Goal: Task Accomplishment & Management: Complete application form

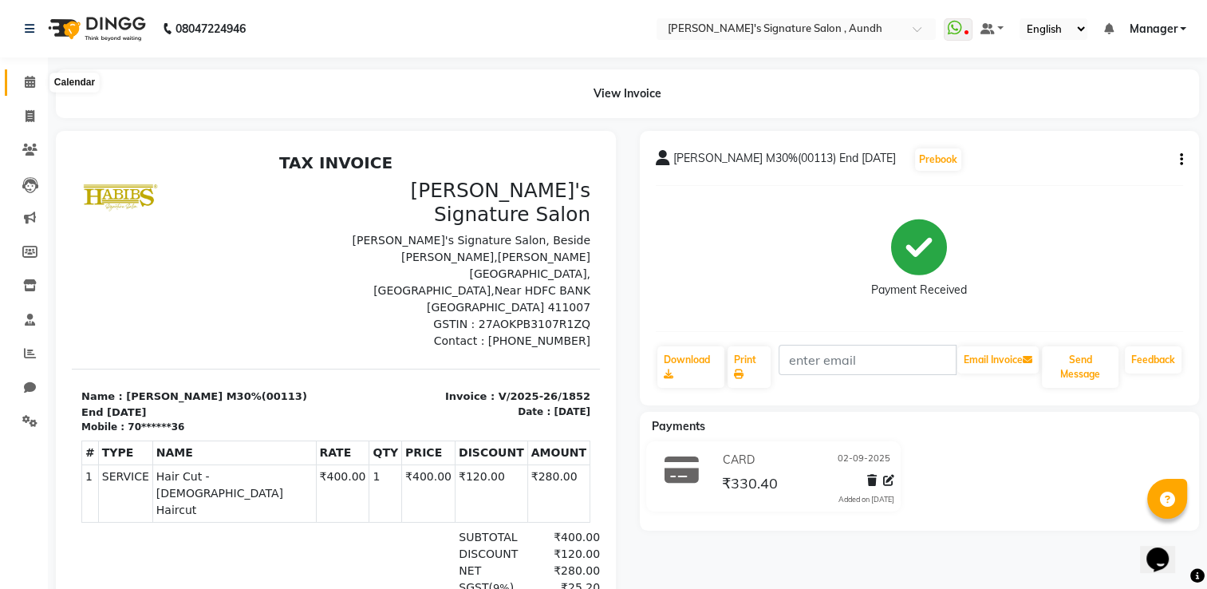
click at [27, 74] on span at bounding box center [30, 82] width 28 height 18
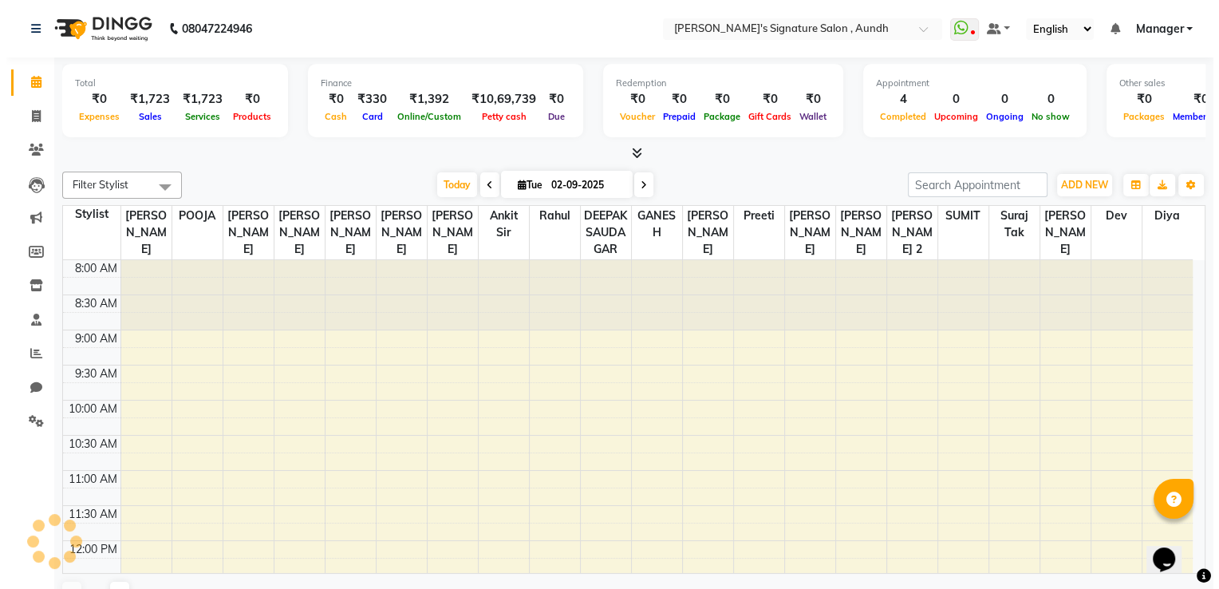
scroll to position [606, 0]
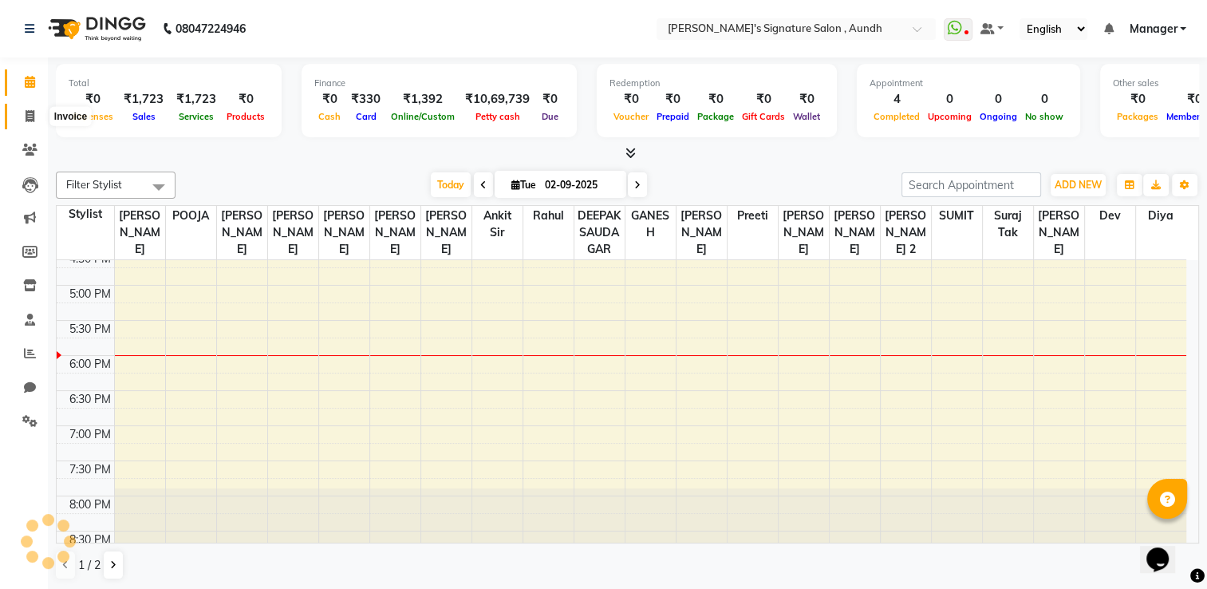
click at [23, 108] on span at bounding box center [30, 117] width 28 height 18
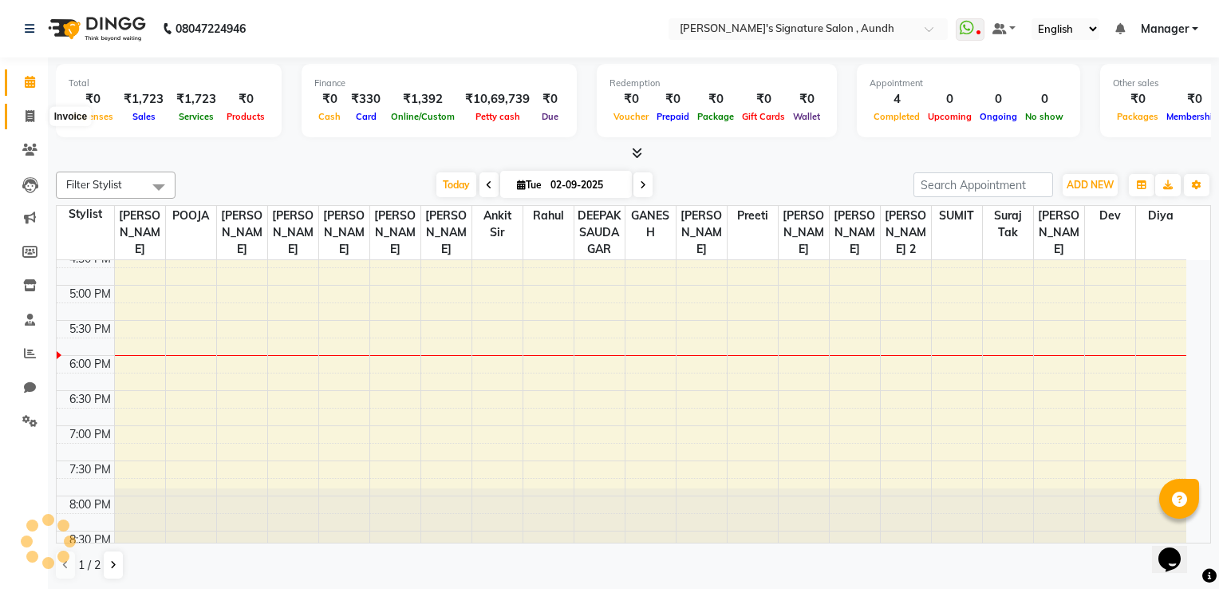
select select "service"
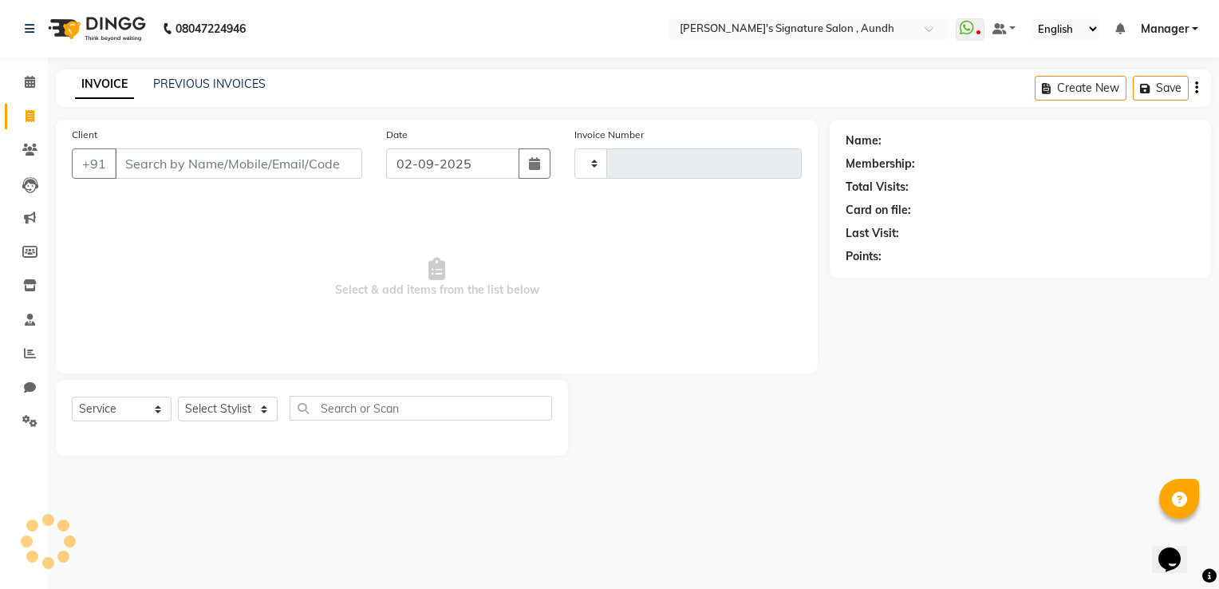
type input "1853"
select select "6342"
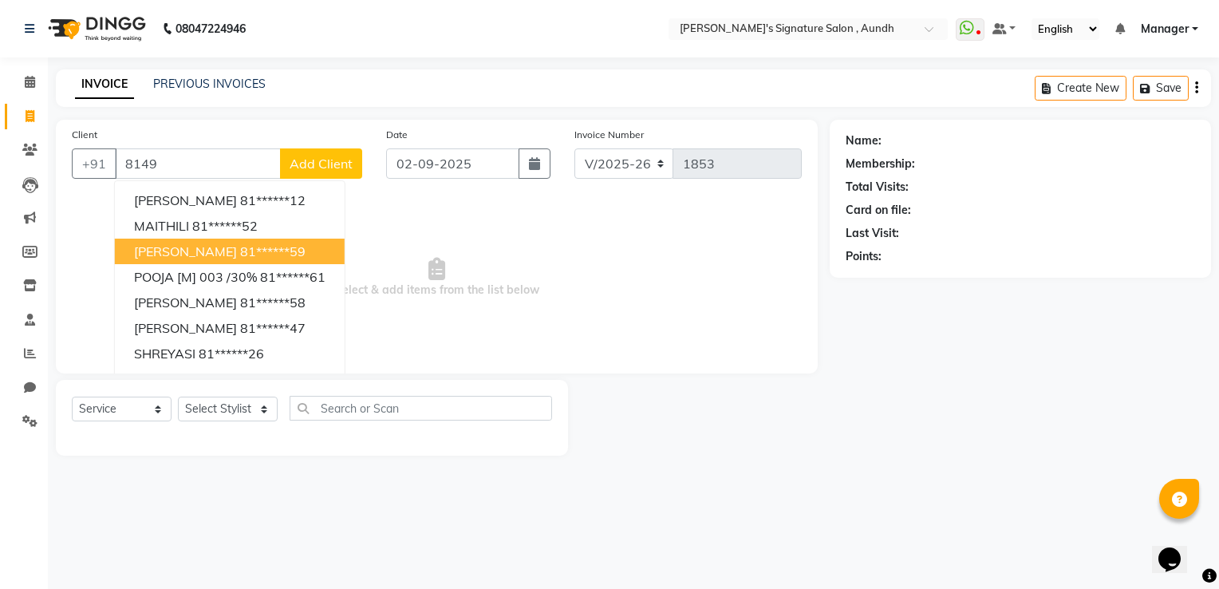
click at [142, 255] on span "[PERSON_NAME]" at bounding box center [185, 251] width 103 height 16
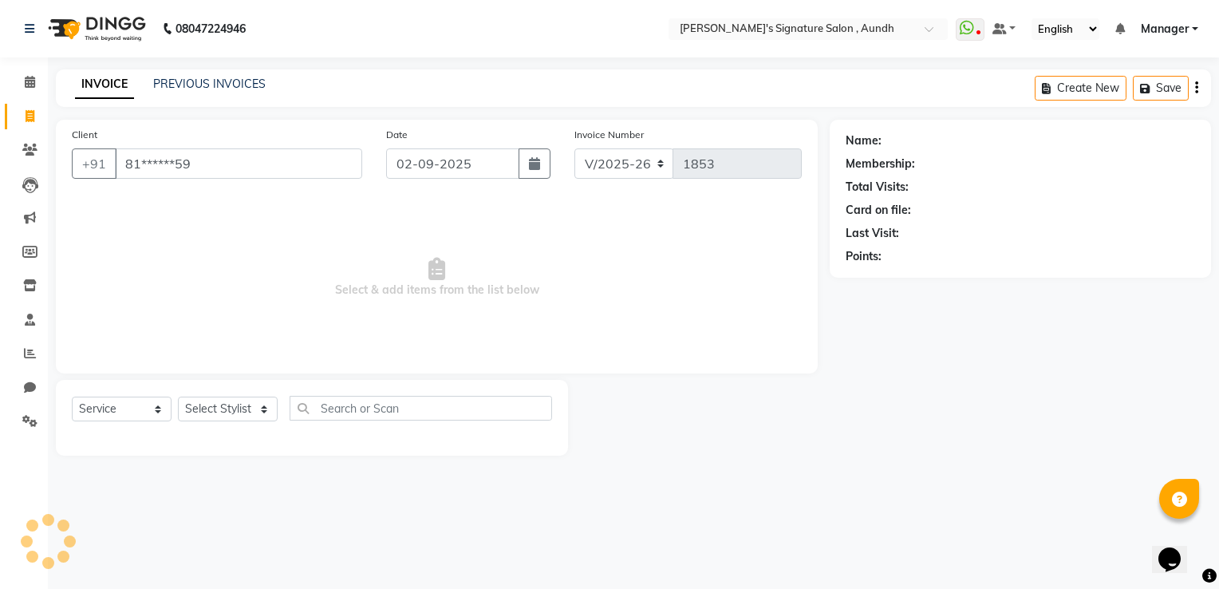
type input "81******59"
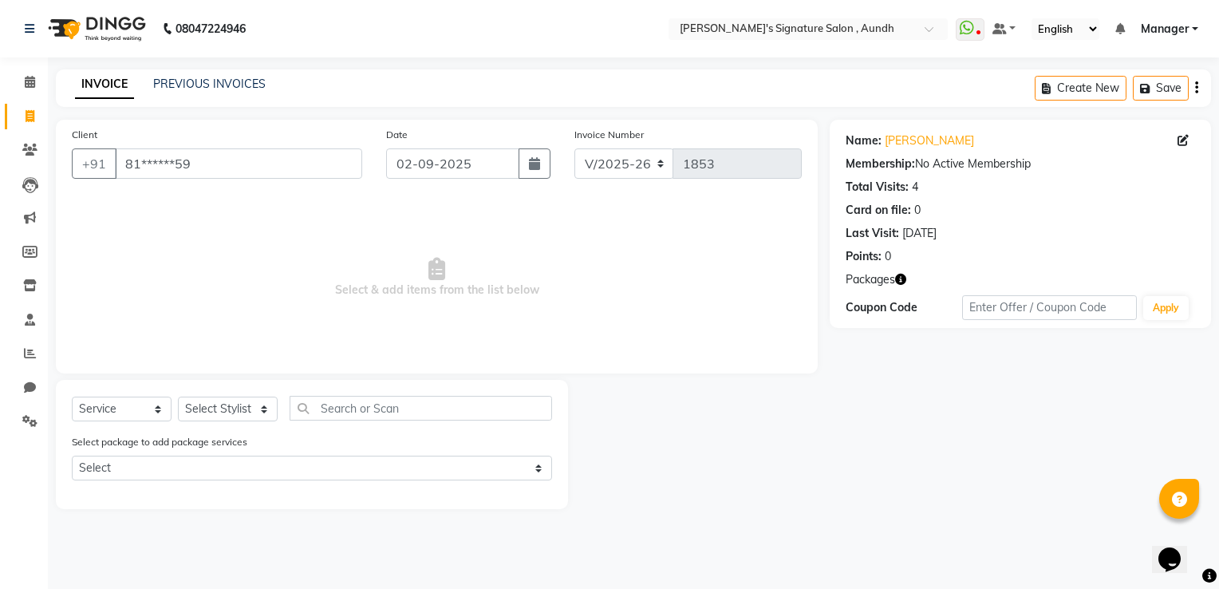
click at [191, 93] on div "INVOICE PREVIOUS INVOICES" at bounding box center [170, 85] width 229 height 18
click at [93, 92] on link "INVOICE" at bounding box center [104, 84] width 59 height 29
click at [223, 91] on link "PREVIOUS INVOICES" at bounding box center [209, 84] width 112 height 14
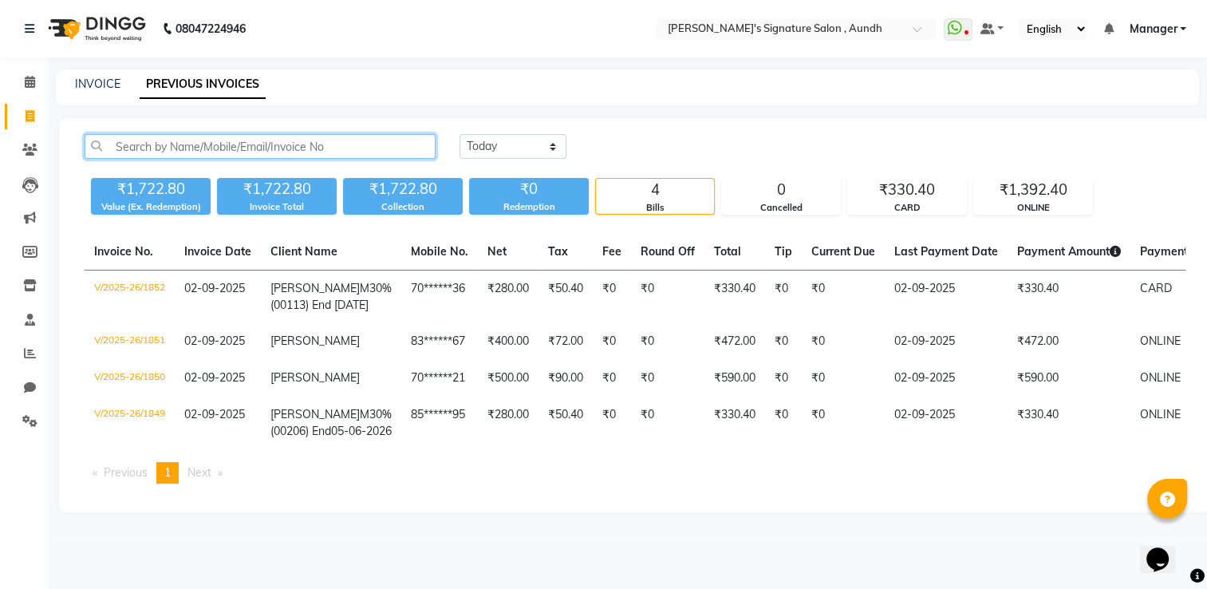
click at [129, 146] on input "text" at bounding box center [260, 146] width 351 height 25
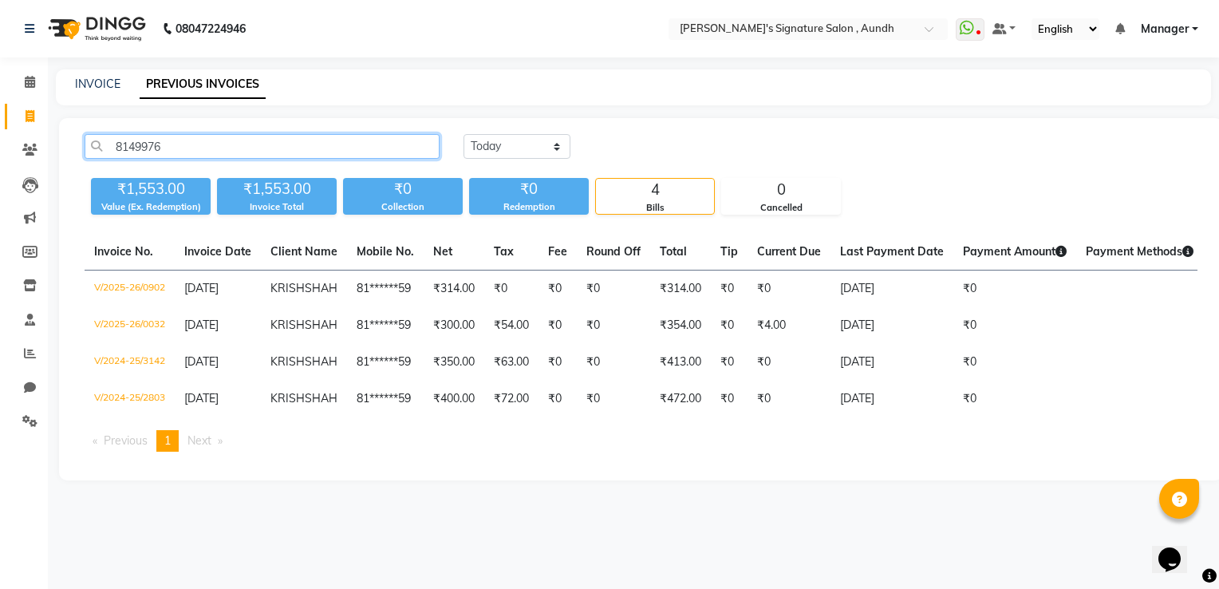
click at [129, 146] on input "8149976" at bounding box center [262, 146] width 355 height 25
click at [163, 148] on input "8149976" at bounding box center [262, 146] width 355 height 25
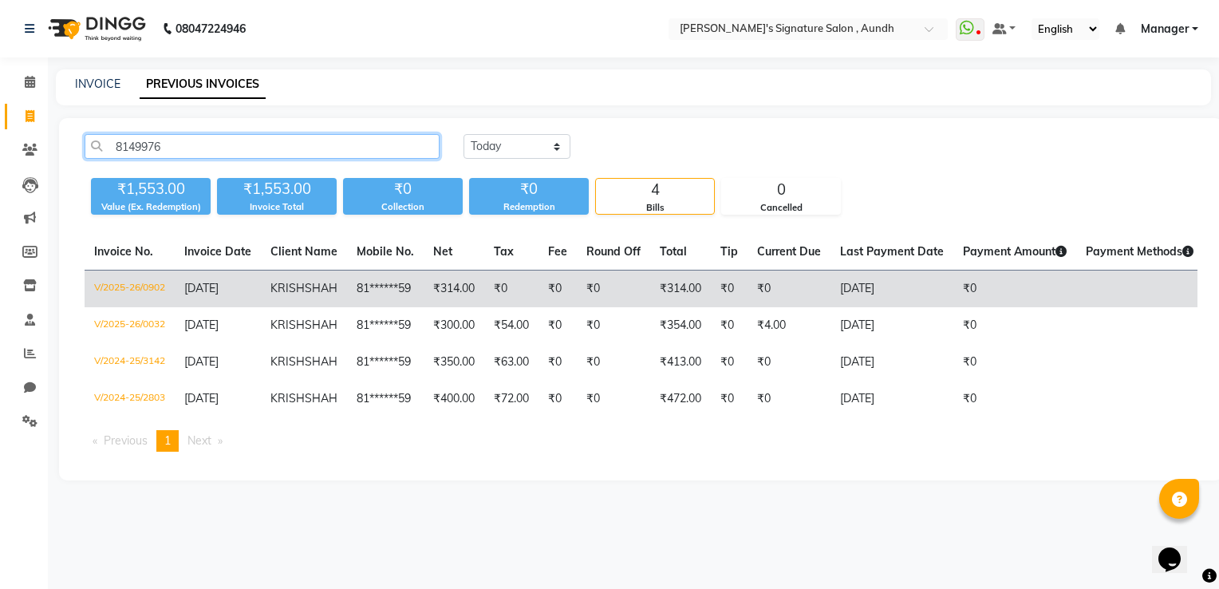
type input "8149976"
click at [261, 277] on td "[DATE]" at bounding box center [218, 288] width 86 height 37
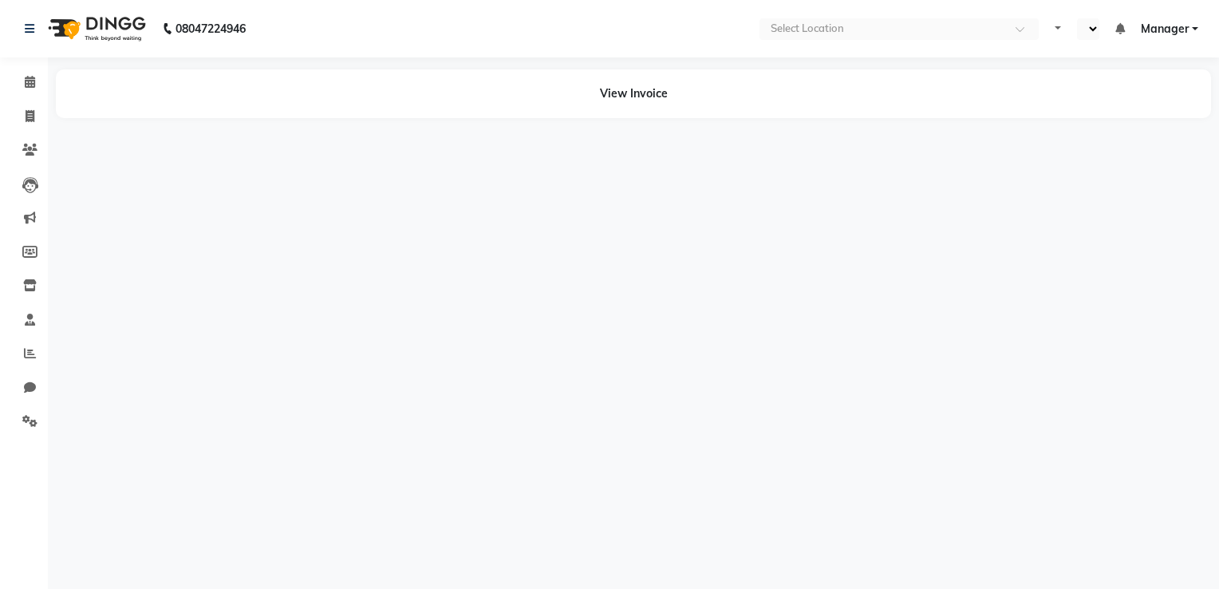
select select "en"
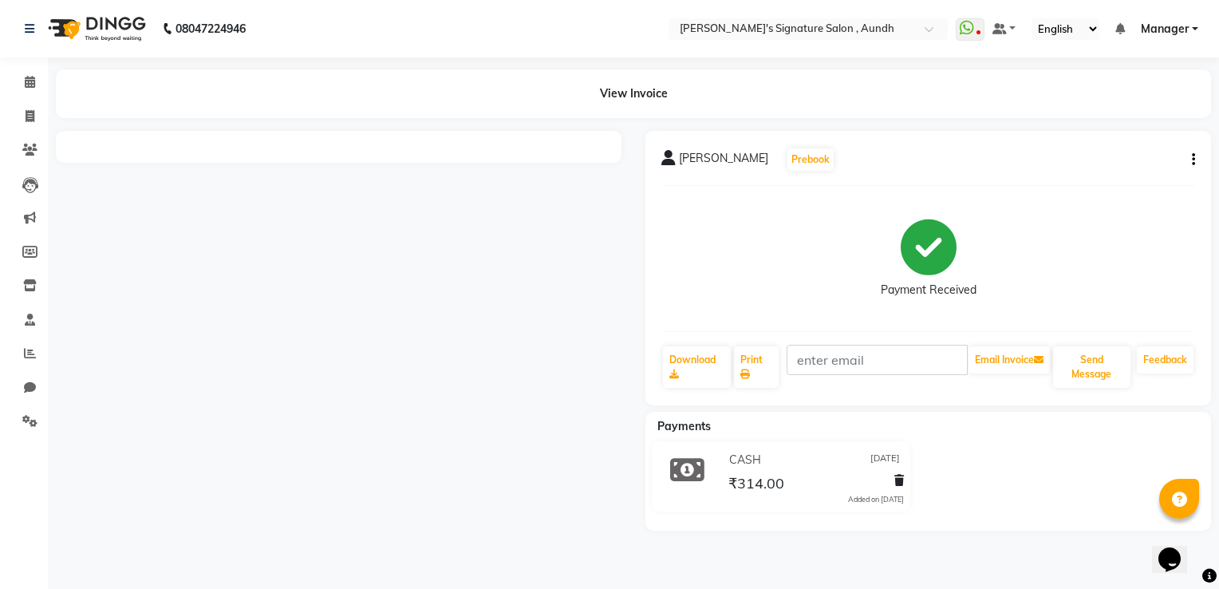
click at [391, 188] on div at bounding box center [338, 331] width 589 height 400
click at [130, 120] on main "View Invoice [PERSON_NAME] Prebook Payment Received Download Print Email Invoic…" at bounding box center [633, 311] width 1171 height 485
drag, startPoint x: 130, startPoint y: 120, endPoint x: 239, endPoint y: 205, distance: 138.7
click at [239, 205] on main "View Invoice [PERSON_NAME] Prebook Payment Received Download Print Email Invoic…" at bounding box center [633, 311] width 1171 height 485
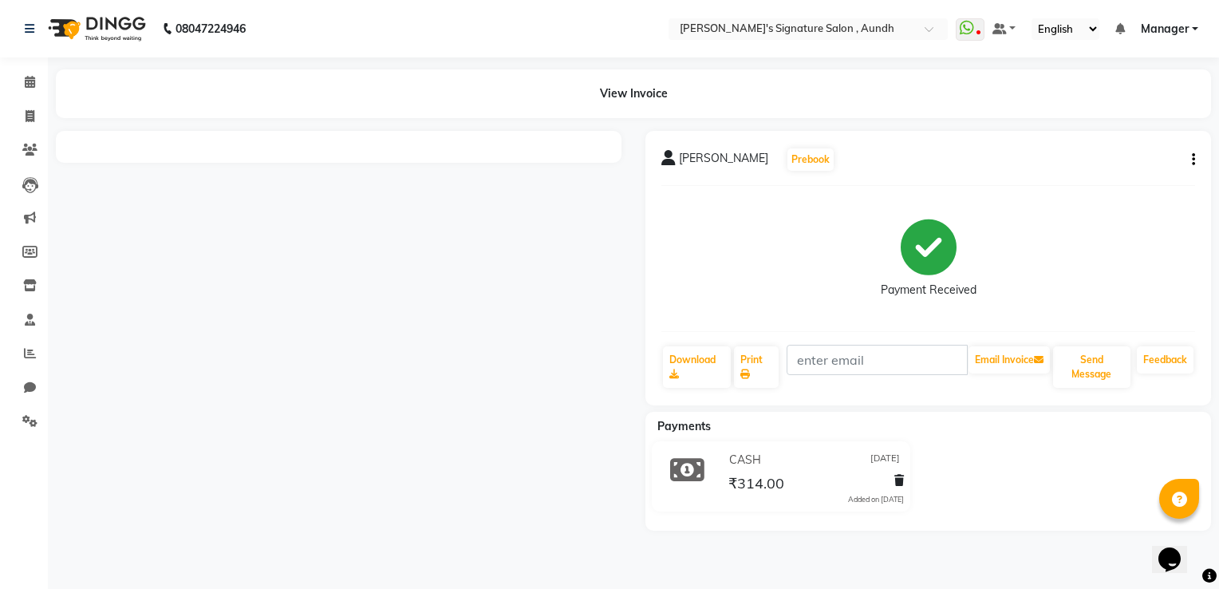
click at [239, 205] on div at bounding box center [338, 331] width 589 height 400
click at [316, 336] on div at bounding box center [338, 331] width 589 height 400
click at [217, 120] on main "View Invoice [PERSON_NAME] Prebook Payment Received Download Print Email Invoic…" at bounding box center [633, 311] width 1171 height 485
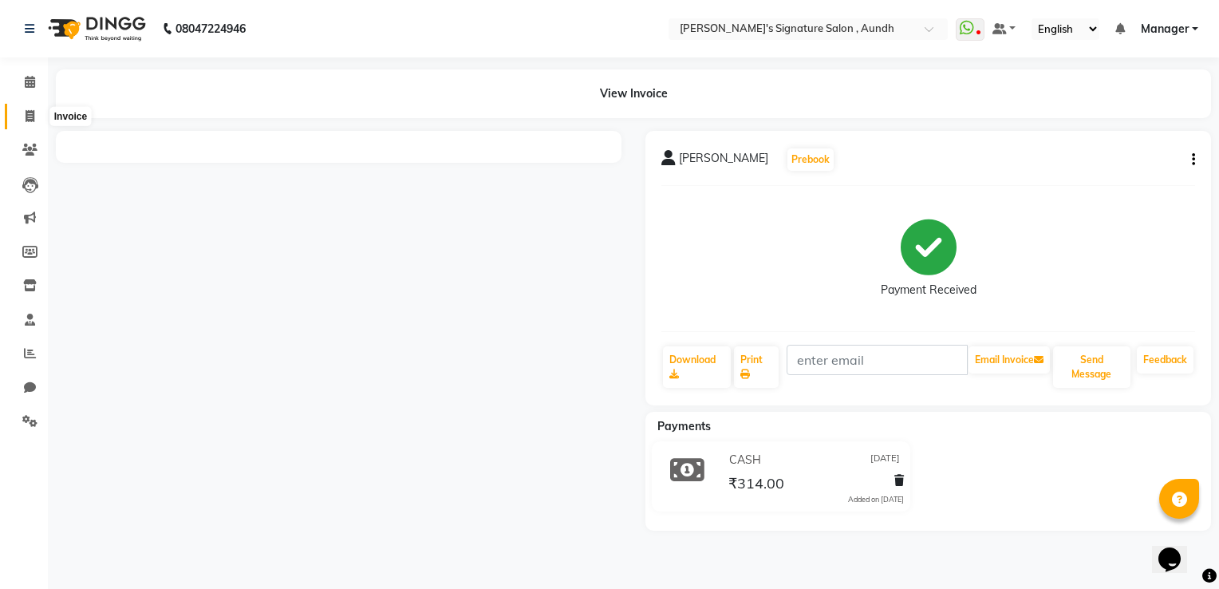
click at [35, 110] on span at bounding box center [30, 117] width 28 height 18
select select "service"
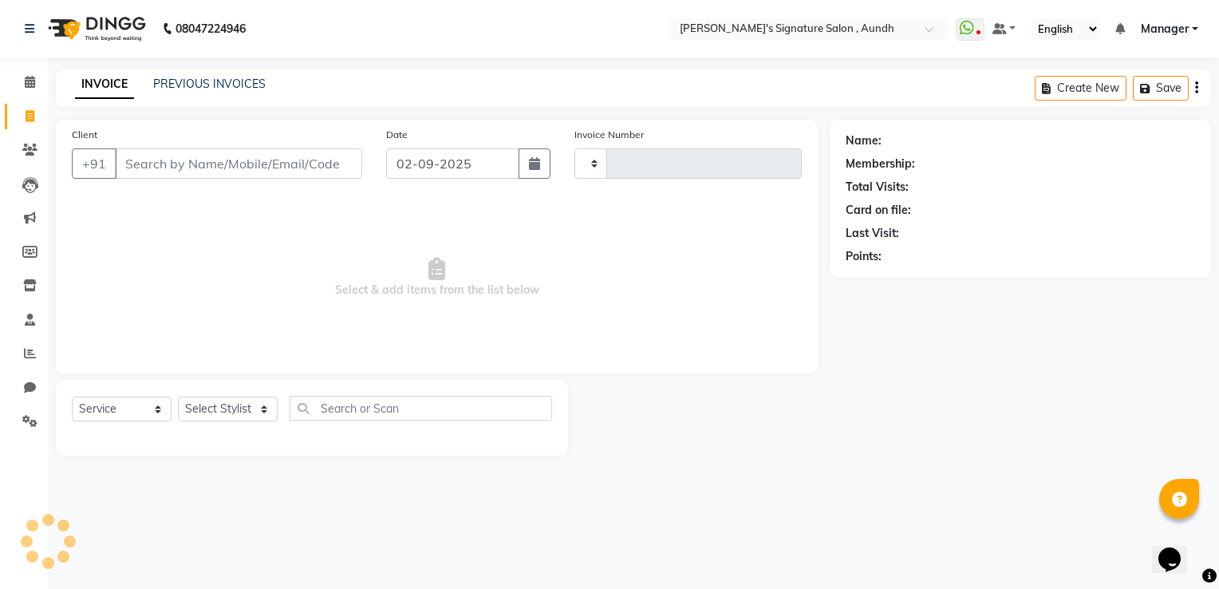
type input "1853"
select select "6342"
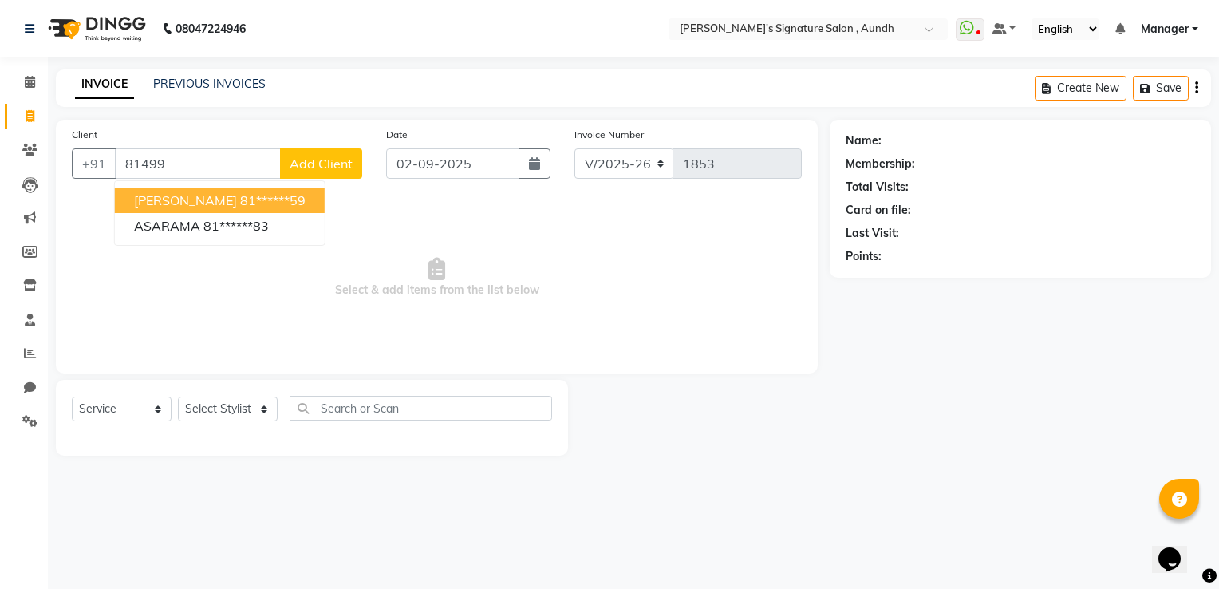
click at [164, 192] on span "[PERSON_NAME]" at bounding box center [185, 200] width 103 height 16
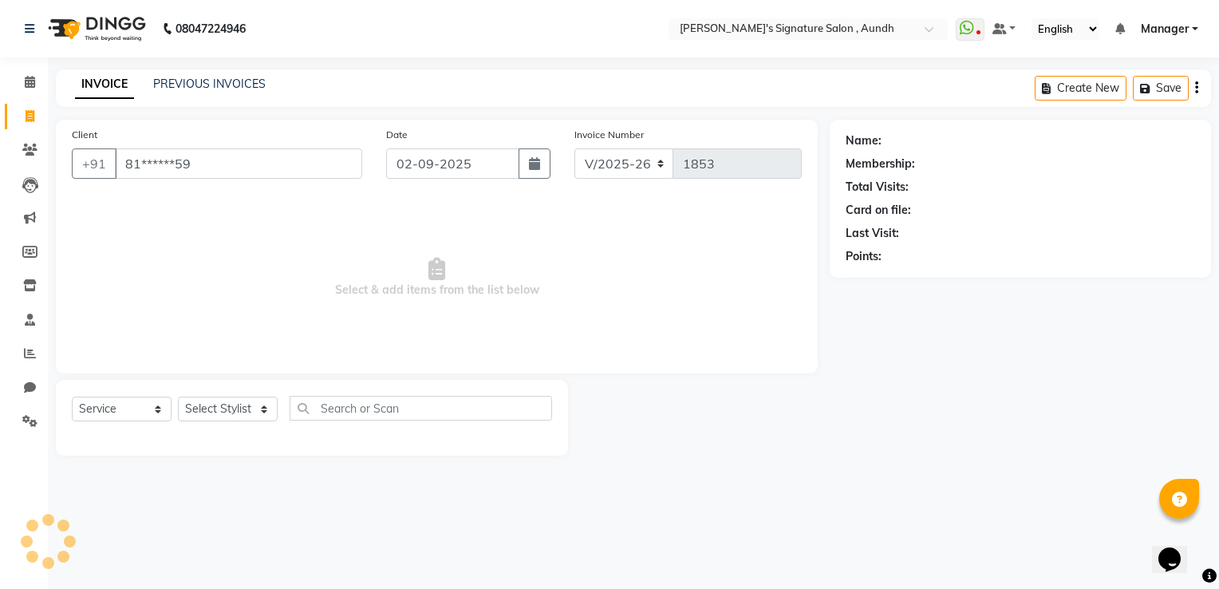
type input "81******59"
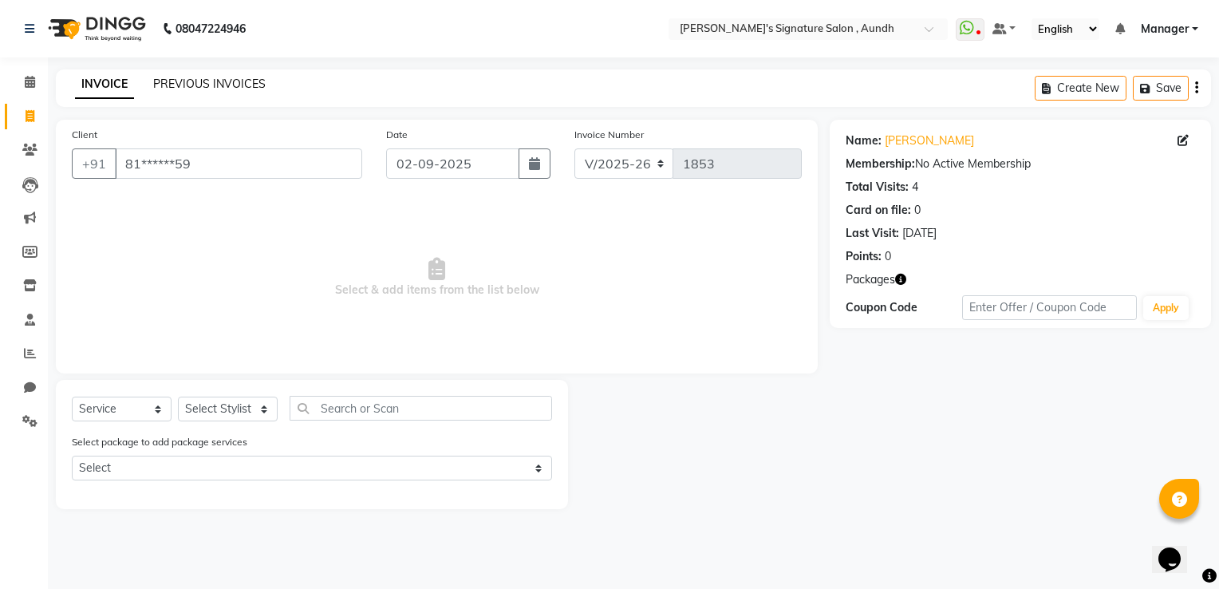
click at [208, 87] on link "PREVIOUS INVOICES" at bounding box center [209, 84] width 112 height 14
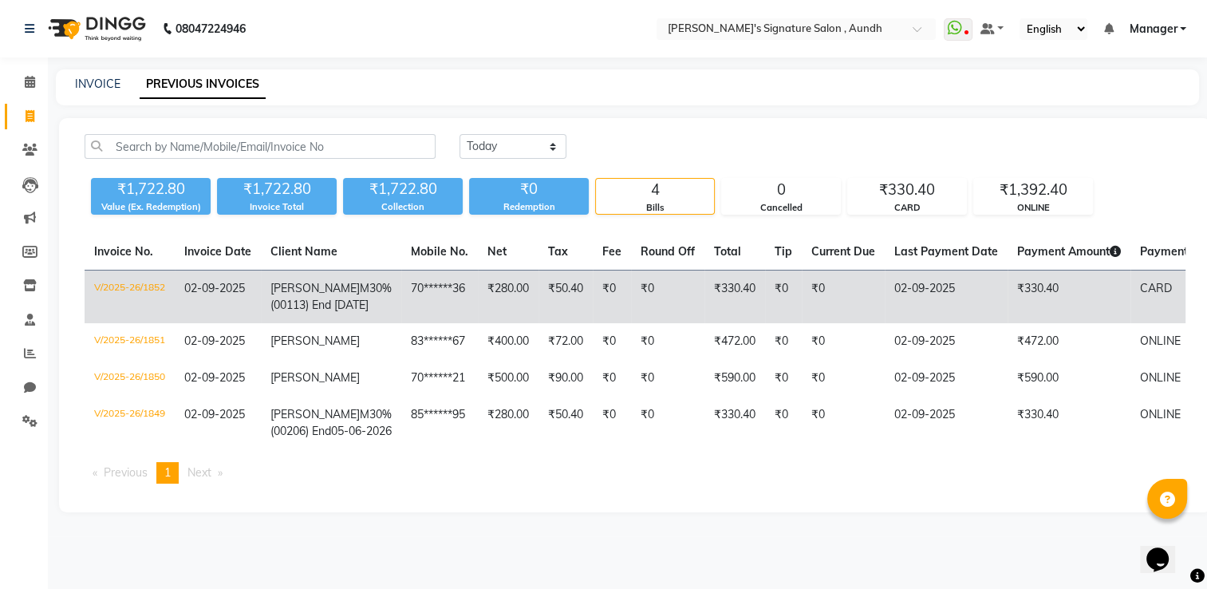
click at [278, 295] on td "[PERSON_NAME] M30%(00113) End [DATE]" at bounding box center [331, 296] width 140 height 53
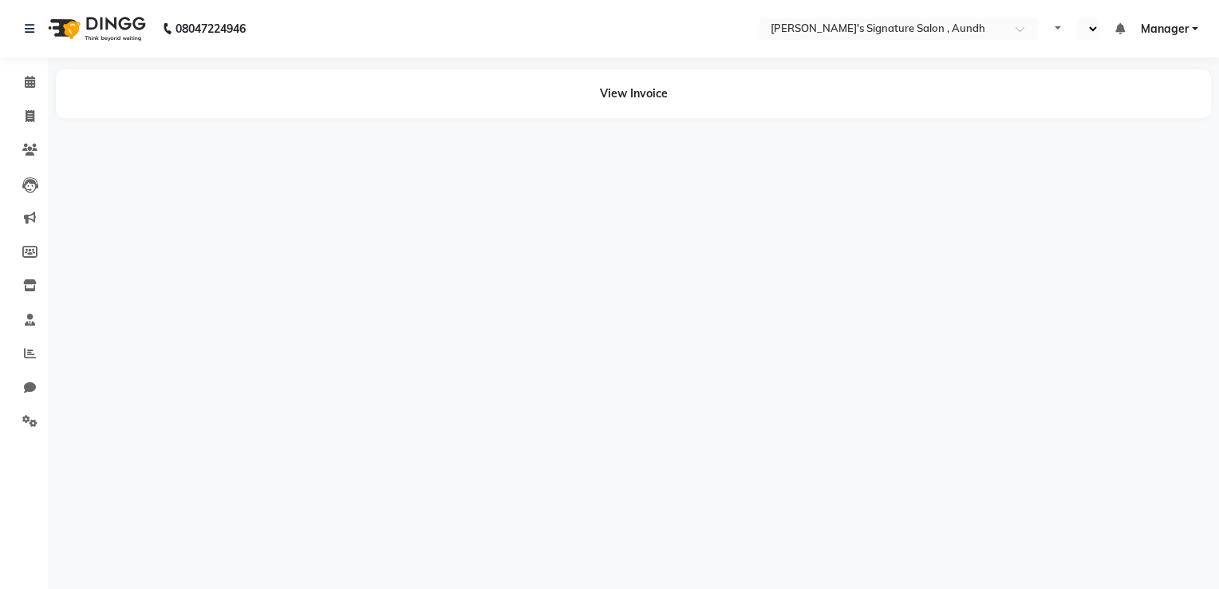
select select "en"
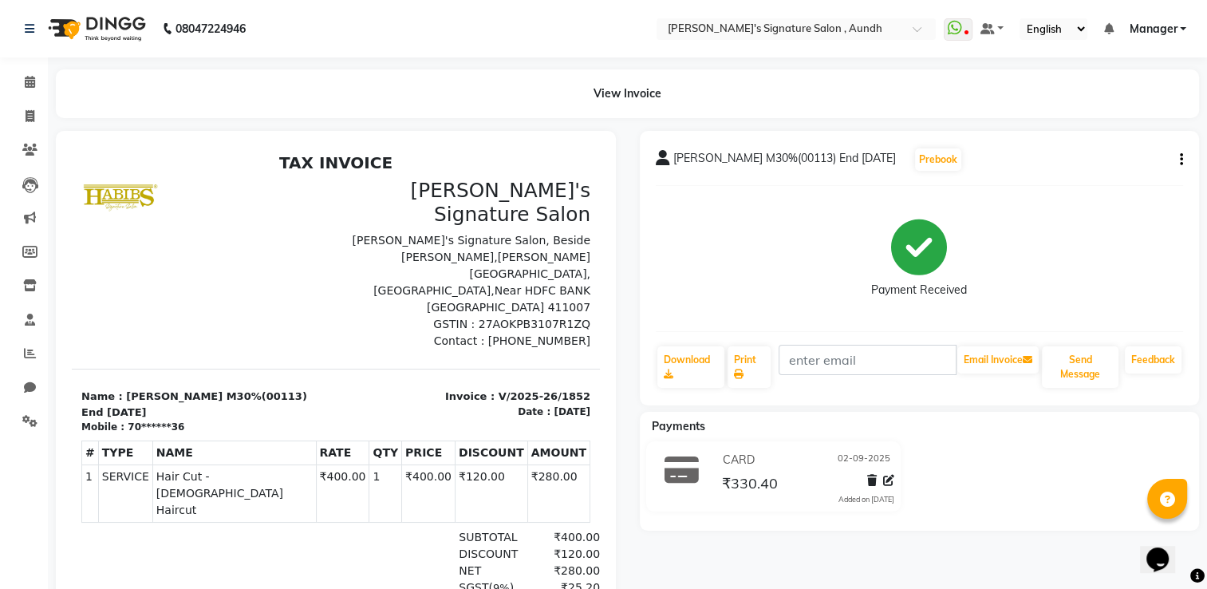
drag, startPoint x: 195, startPoint y: 235, endPoint x: 19, endPoint y: 113, distance: 213.8
click at [72, 147] on html "TAX INVOICE Habib's Signature Salon Habib's Signature Salon, Beside Jayshree Ve…" at bounding box center [336, 436] width 528 height 578
drag, startPoint x: -53, startPoint y: -34, endPoint x: 19, endPoint y: 113, distance: 163.4
click at [19, 113] on span at bounding box center [30, 117] width 28 height 18
select select "service"
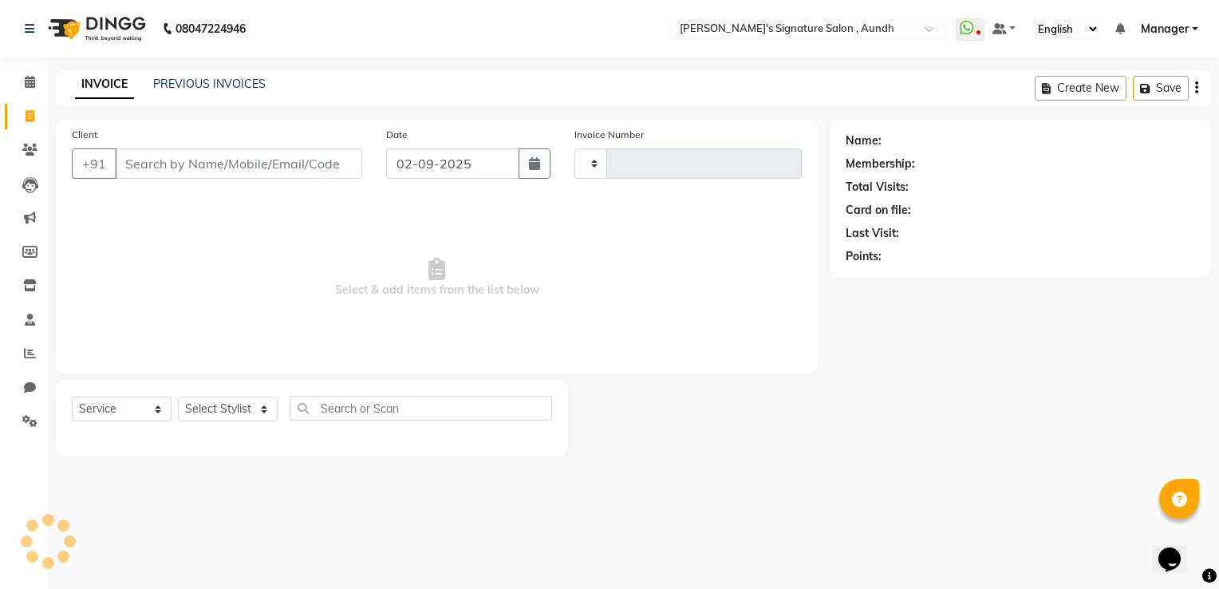
type input "1853"
select select "6342"
click at [140, 163] on input "Client" at bounding box center [238, 163] width 247 height 30
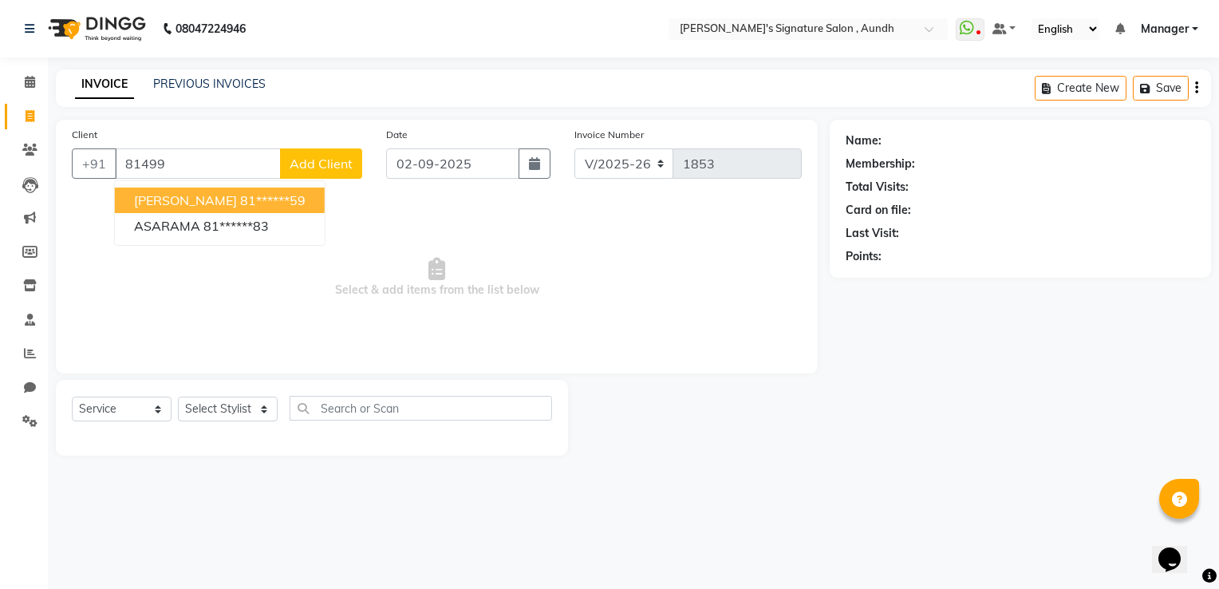
click at [182, 205] on span "[PERSON_NAME]" at bounding box center [185, 200] width 103 height 16
type input "81******59"
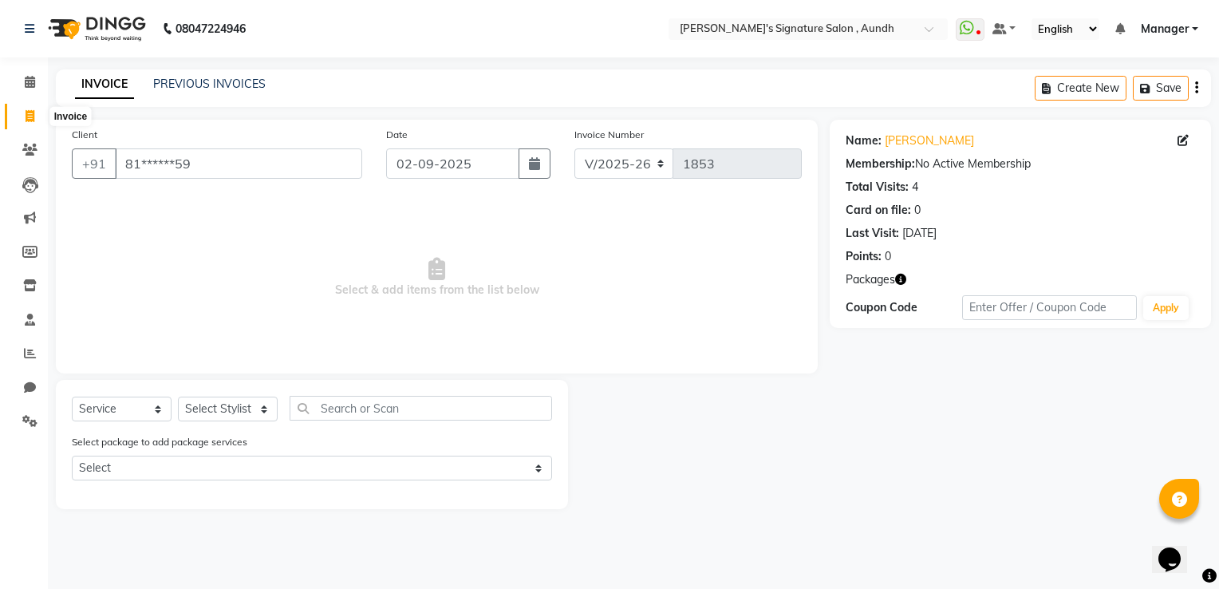
click at [29, 115] on icon at bounding box center [30, 116] width 9 height 12
select select "service"
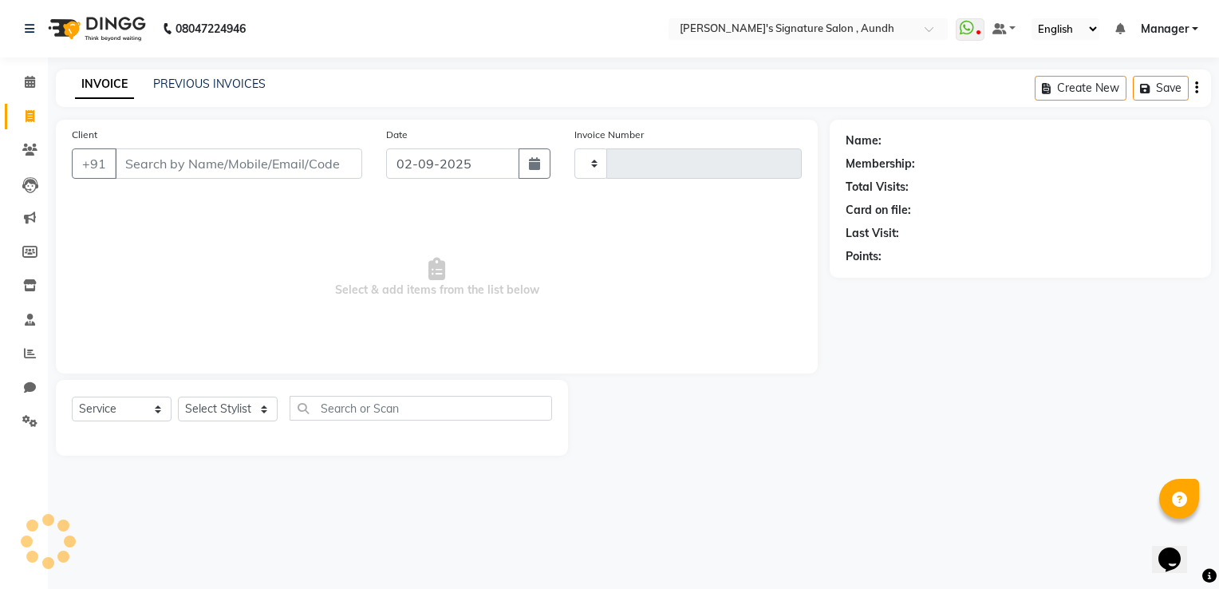
type input "1853"
select select "6342"
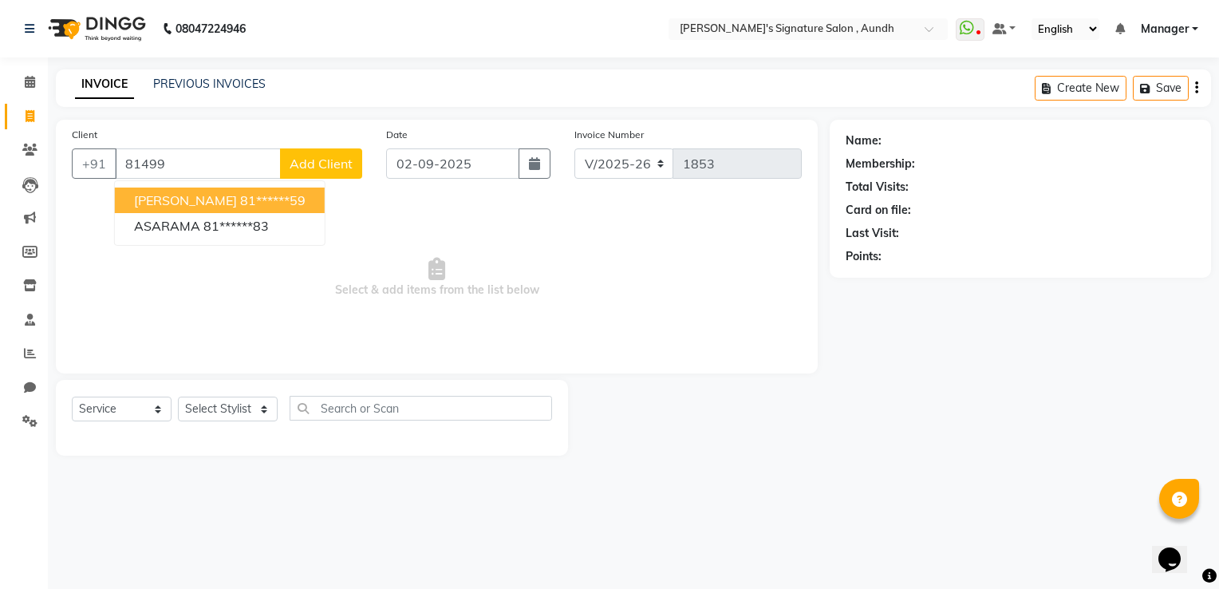
click at [160, 196] on span "[PERSON_NAME]" at bounding box center [185, 200] width 103 height 16
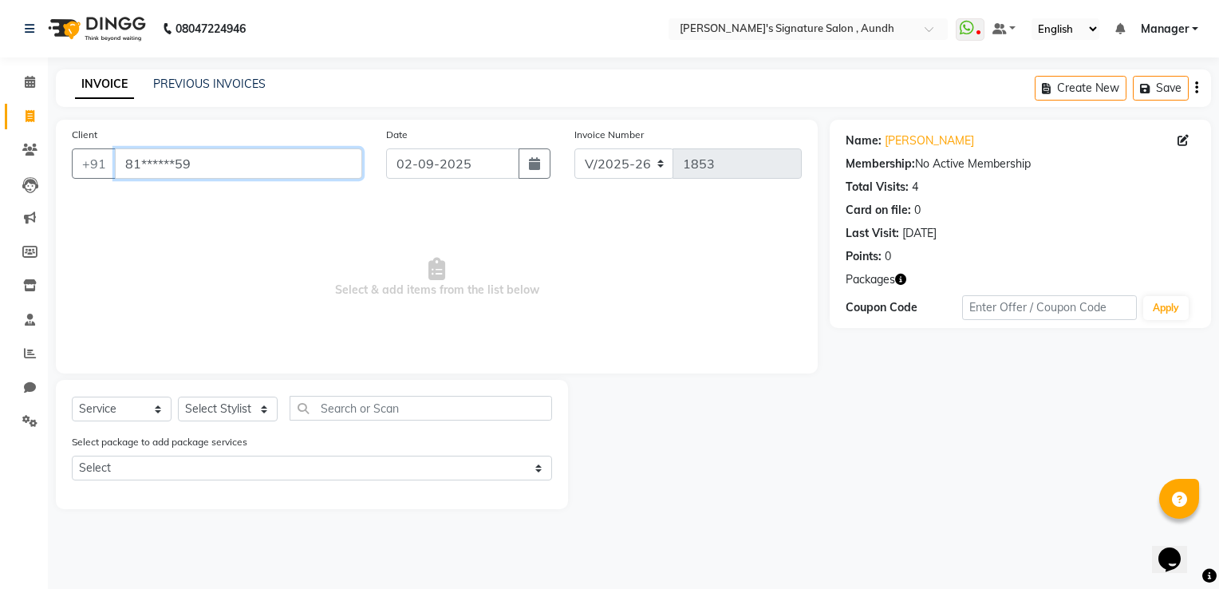
click at [179, 159] on input "81******59" at bounding box center [238, 163] width 247 height 30
click at [342, 166] on input "81******C" at bounding box center [238, 163] width 247 height 30
click at [355, 168] on input "81******C" at bounding box center [238, 163] width 247 height 30
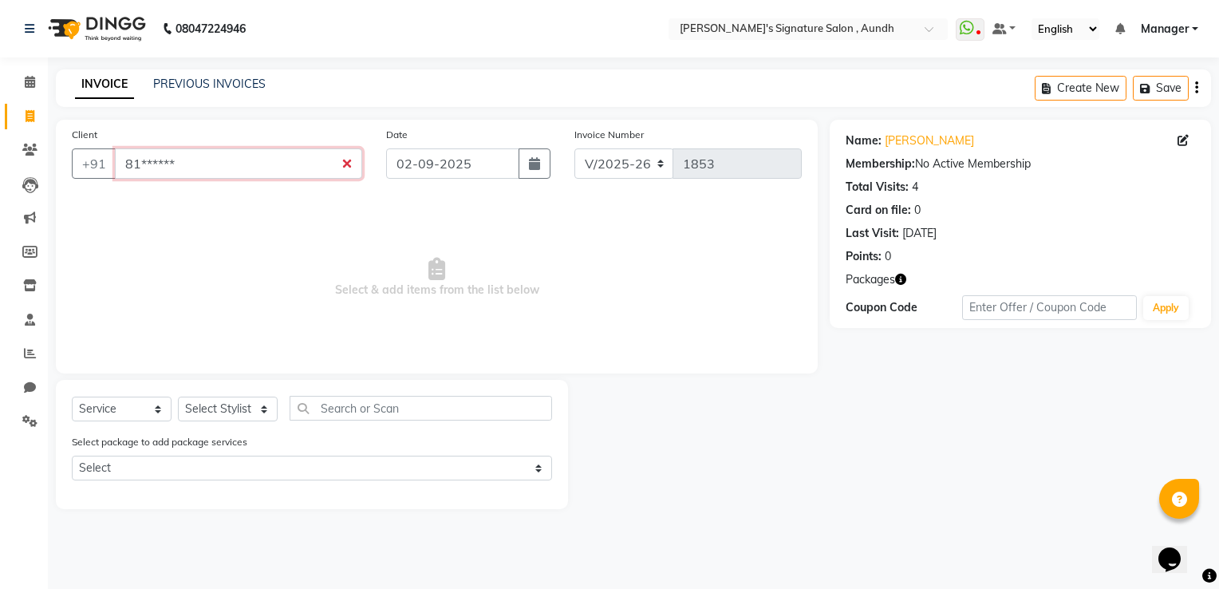
click at [355, 164] on input "81******" at bounding box center [238, 163] width 247 height 30
type input "81******"
click at [27, 116] on icon at bounding box center [30, 116] width 9 height 12
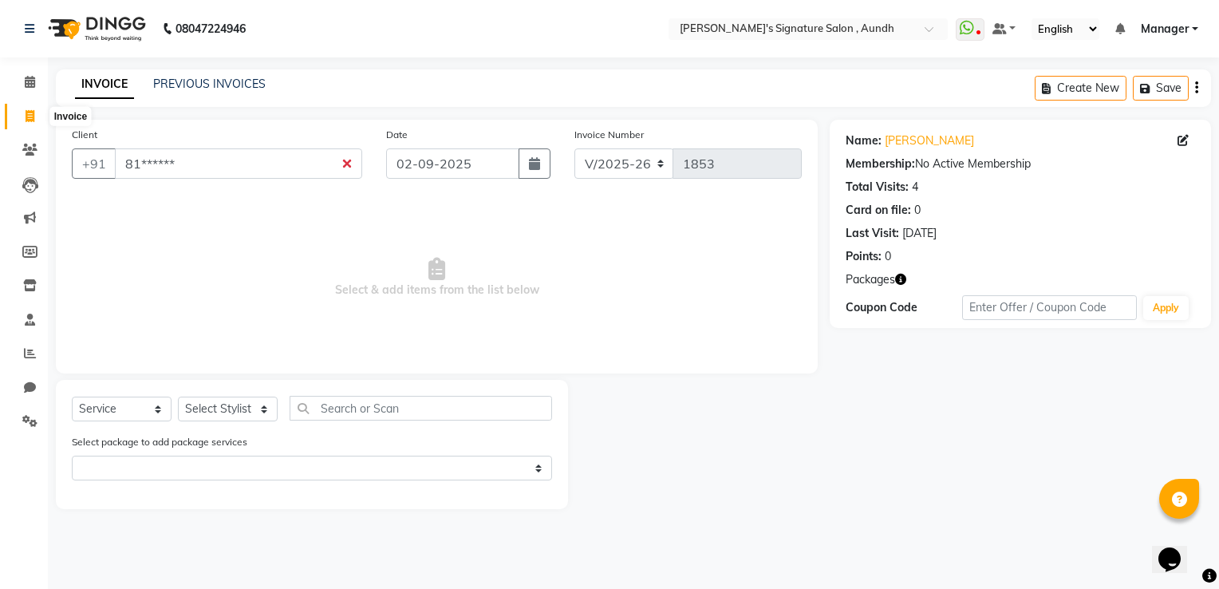
select select "service"
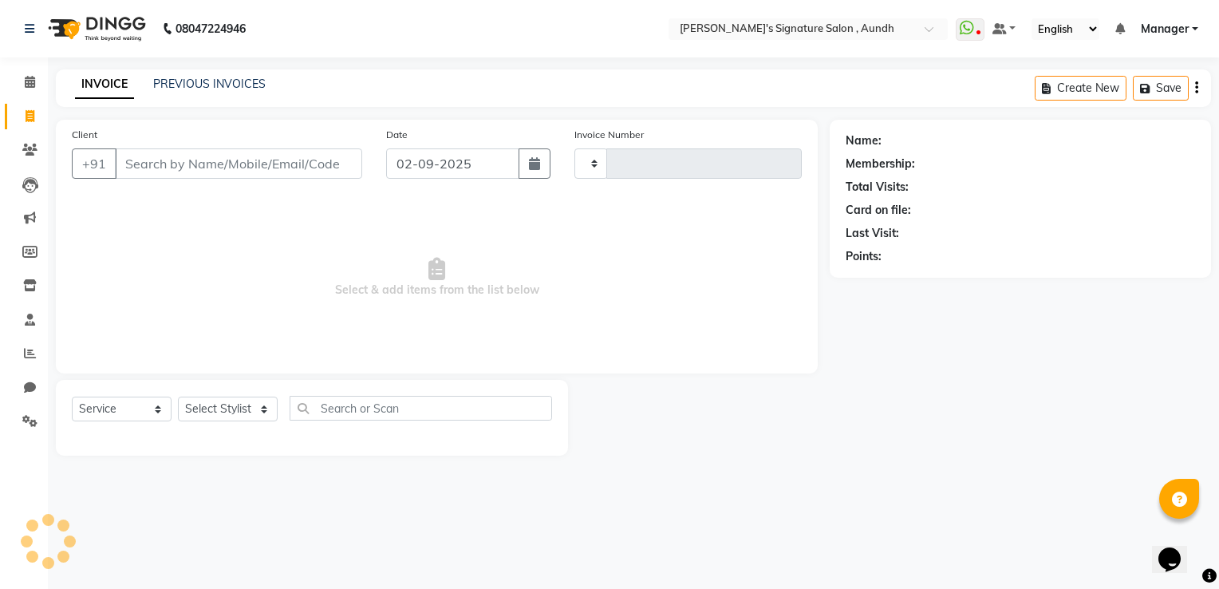
type input "1853"
select select "6342"
click at [144, 163] on input "Client" at bounding box center [238, 163] width 247 height 30
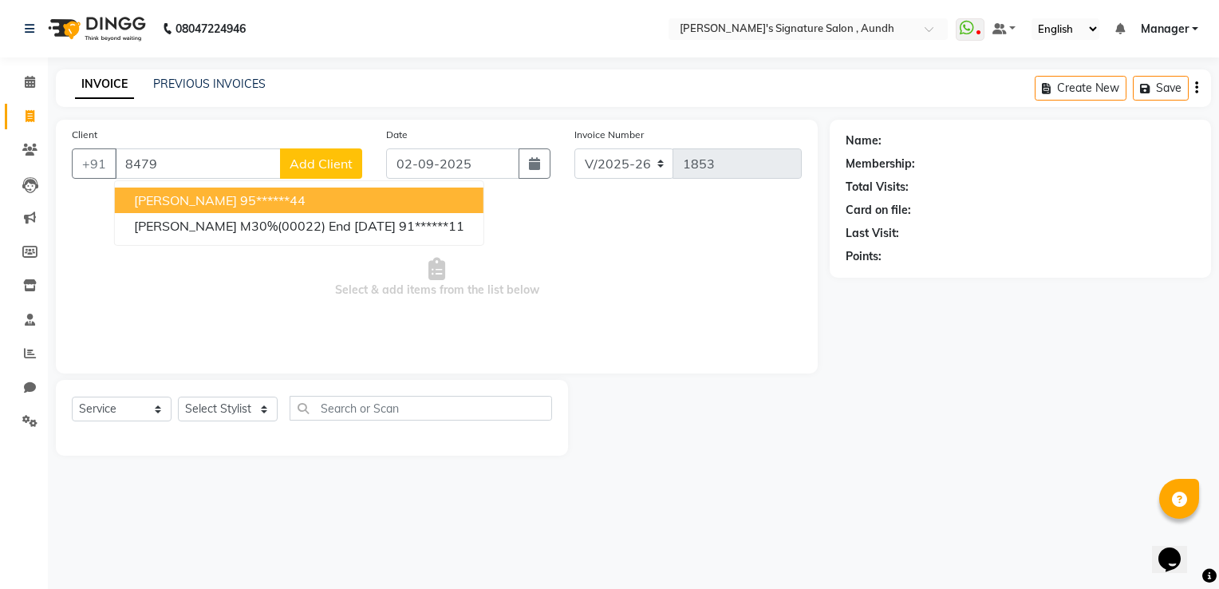
click at [909, 87] on div "INVOICE PREVIOUS INVOICES Create New Save" at bounding box center [633, 87] width 1155 height 37
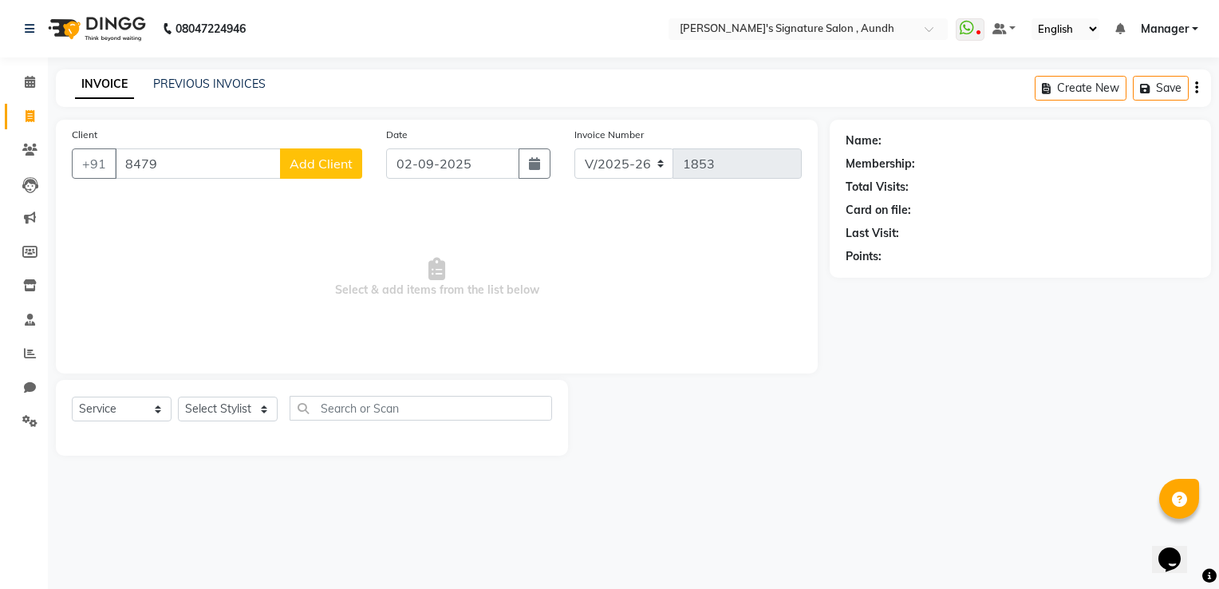
click at [909, 87] on div "INVOICE PREVIOUS INVOICES Create New Save" at bounding box center [633, 87] width 1155 height 37
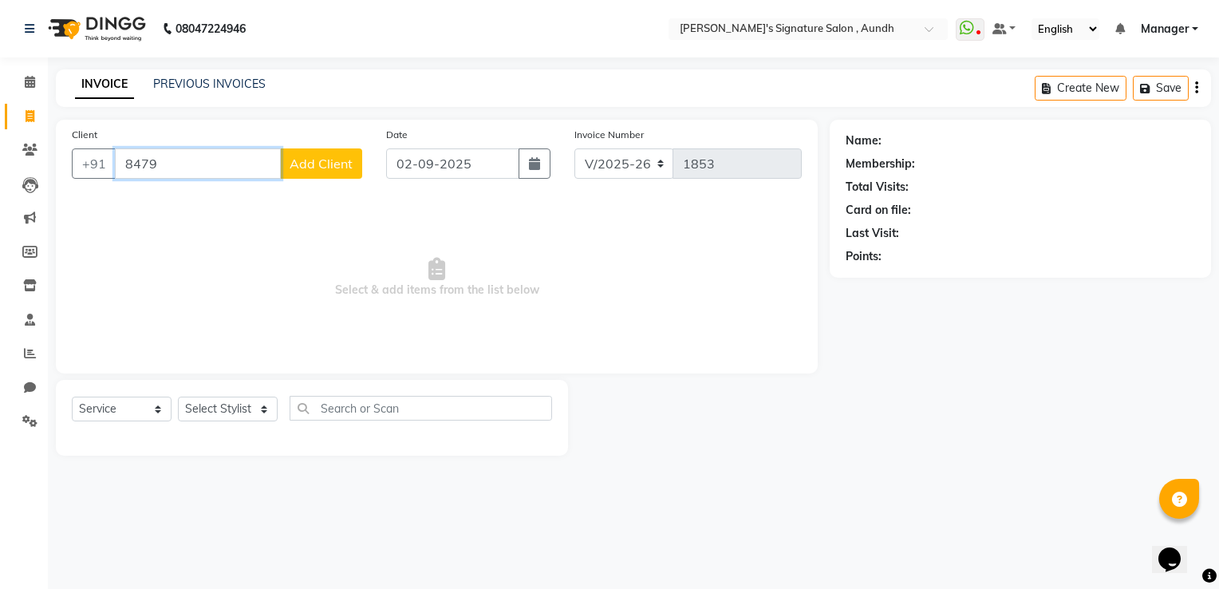
click at [158, 164] on input "8479" at bounding box center [198, 163] width 166 height 30
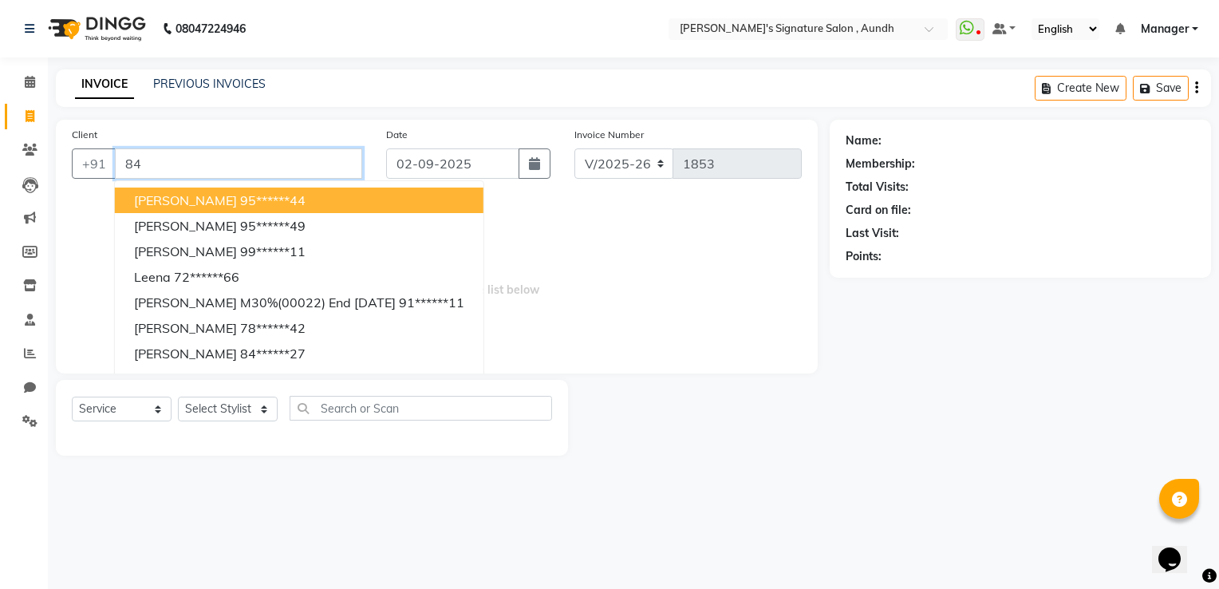
type input "8"
